Goal: Information Seeking & Learning: Learn about a topic

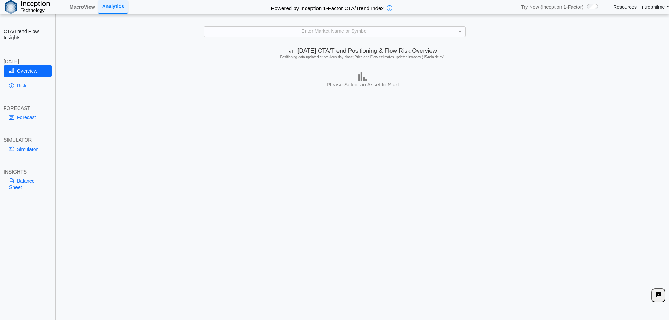
click at [346, 33] on div "Enter Market Name or Symbol" at bounding box center [334, 31] width 261 height 9
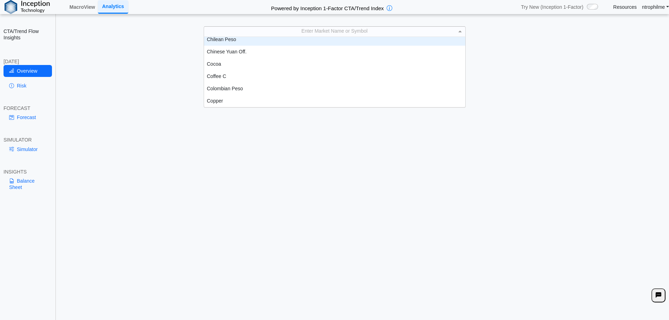
scroll to position [249, 0]
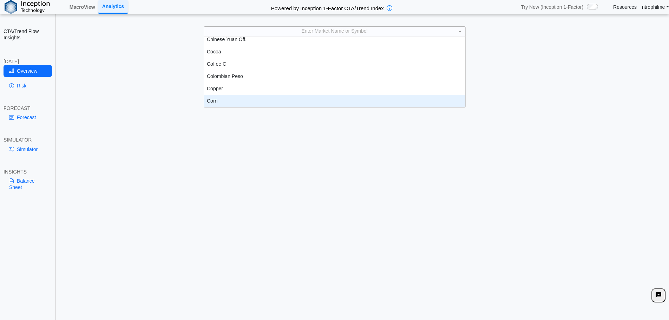
click at [213, 100] on div "Corn" at bounding box center [334, 101] width 261 height 12
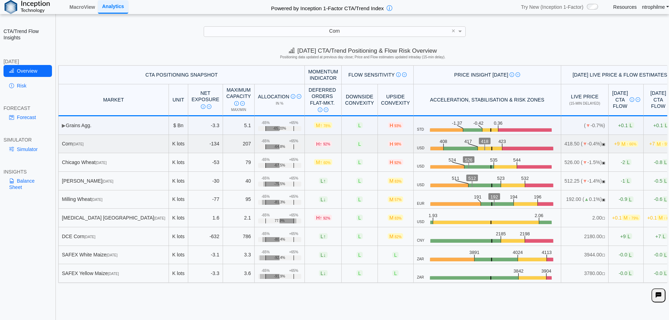
click at [615, 143] on span "+9 M ↑ 66%" at bounding box center [627, 144] width 24 height 6
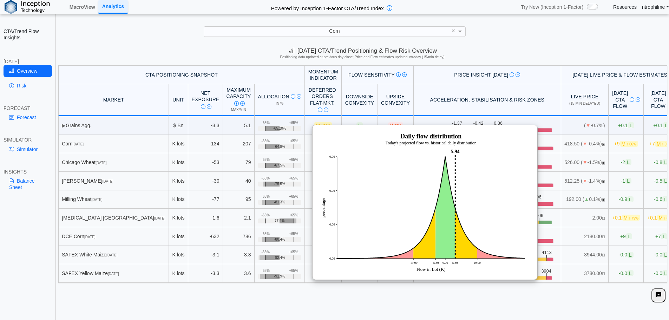
click at [523, 52] on div "[DATE] CTA/Trend Positioning & Flow Risk Overview Positioning data updated at p…" at bounding box center [363, 54] width 613 height 21
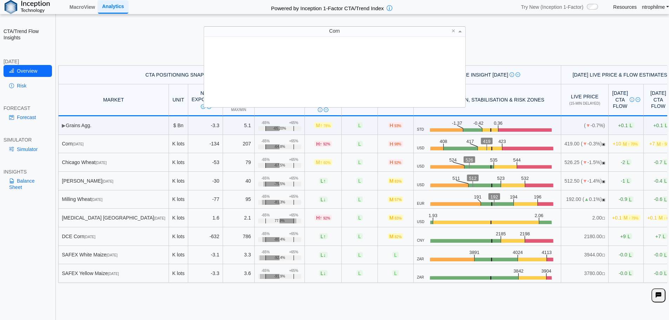
click at [337, 34] on span "Corn" at bounding box center [334, 31] width 11 height 6
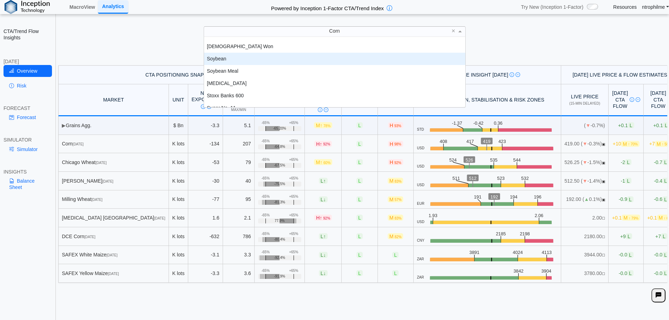
click at [212, 61] on div "Soybean" at bounding box center [334, 59] width 261 height 12
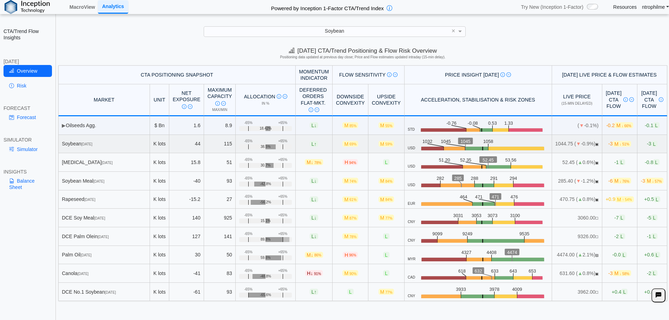
click at [609, 148] on td "-3 M ↓ 51%" at bounding box center [620, 144] width 35 height 19
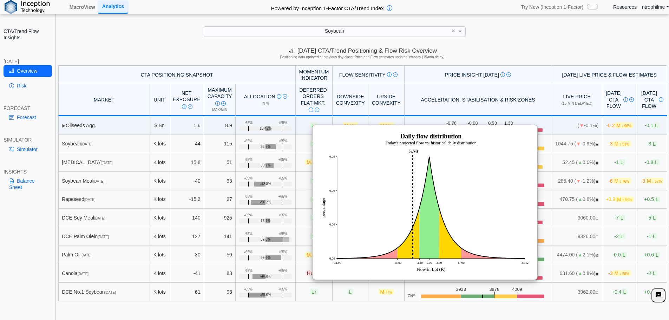
click at [552, 72] on th "[DATE] Live Price & Flow Estimates" at bounding box center [609, 74] width 115 height 19
